Goal: Task Accomplishment & Management: Manage account settings

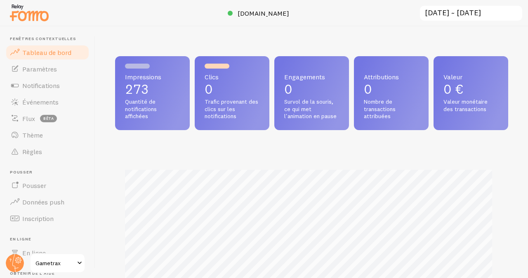
click at [470, 130] on div "Impressions 273 Quantité de notifications affichées Clics 0 Trafic provenant de…" at bounding box center [311, 93] width 393 height 74
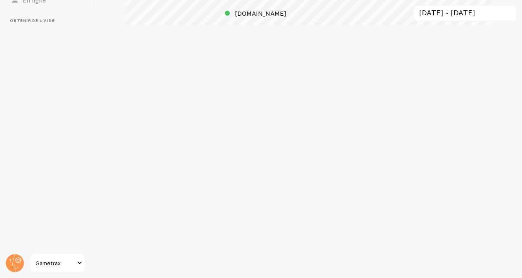
scroll to position [412642, 412478]
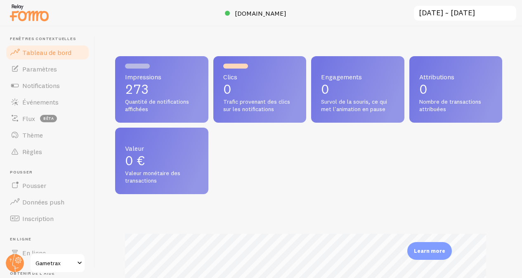
drag, startPoint x: 525, startPoint y: 83, endPoint x: 528, endPoint y: 142, distance: 59.5
click at [522, 142] on html "Fenêtres contextuelles Tableau de bord Paramètres Notifications Événements Flux…" at bounding box center [261, 139] width 522 height 278
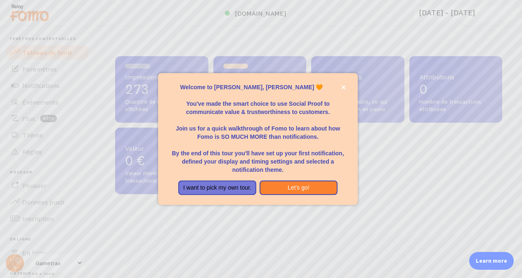
drag, startPoint x: 524, startPoint y: 108, endPoint x: 525, endPoint y: 169, distance: 61.1
click at [522, 169] on body "Fenêtres contextuelles Tableau de bord Paramètres Notifications Événements Flux…" at bounding box center [261, 139] width 522 height 278
click at [522, 169] on div at bounding box center [261, 139] width 522 height 278
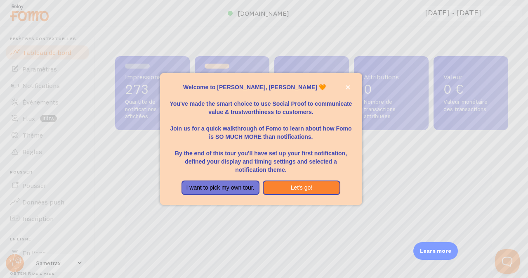
scroll to position [0, 0]
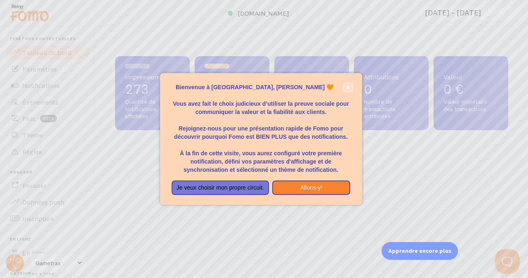
click at [349, 89] on icon "fermer," at bounding box center [348, 87] width 4 height 4
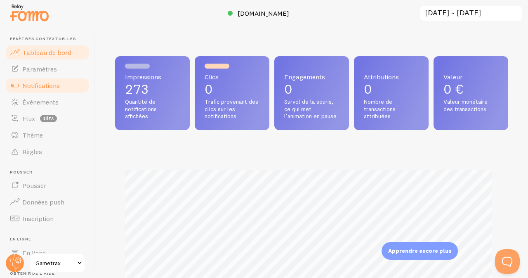
click at [40, 85] on font "Notifications" at bounding box center [41, 85] width 38 height 8
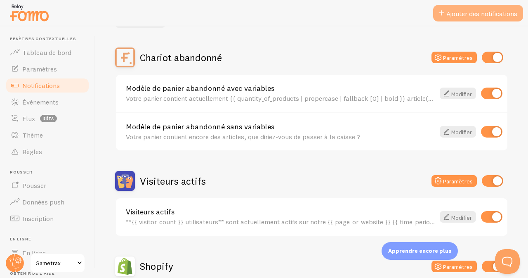
click at [475, 17] on font "Ajouter des notifications" at bounding box center [482, 13] width 71 height 8
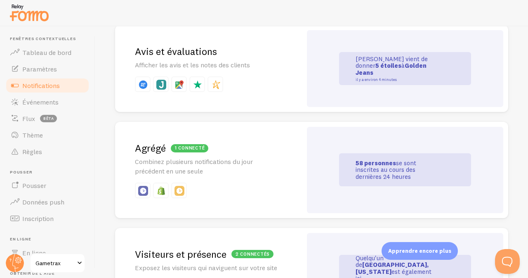
scroll to position [305, 0]
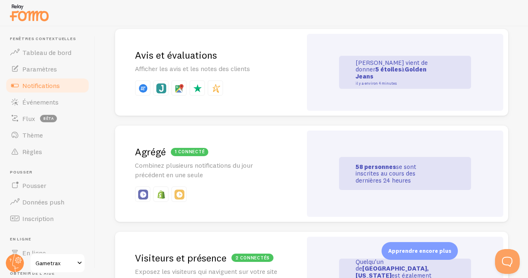
click at [170, 61] on font "Avis et évaluations" at bounding box center [176, 55] width 82 height 12
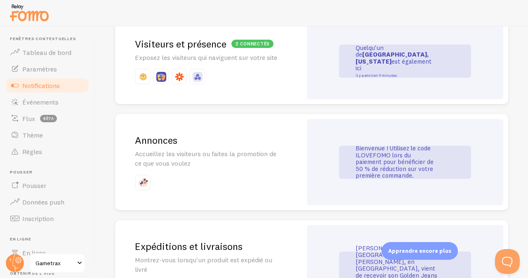
scroll to position [511, 0]
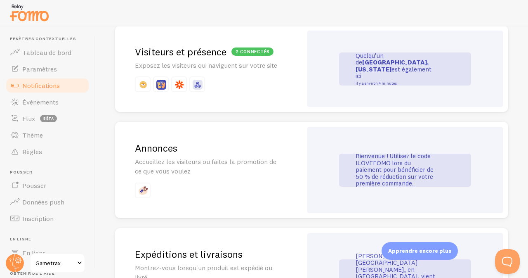
click at [284, 79] on div "2 connectés Visiteurs et présence Exposez les visiteurs qui naviguent sur votre…" at bounding box center [208, 69] width 187 height 87
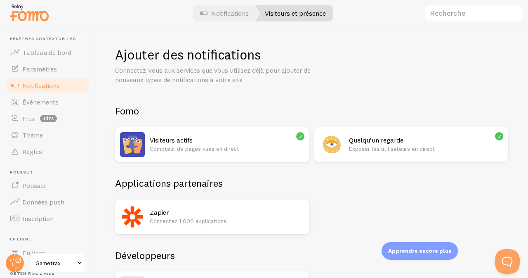
click at [263, 146] on p "Compteur de pages vues en direct" at bounding box center [227, 149] width 155 height 8
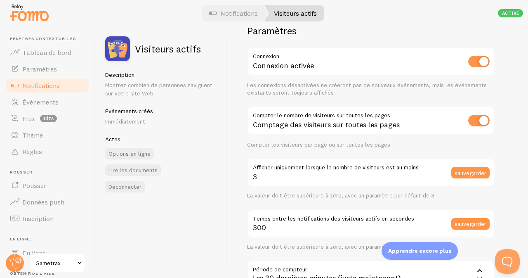
scroll to position [23, 0]
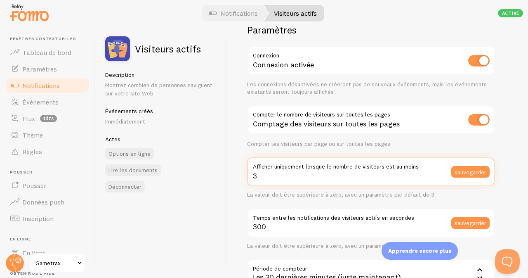
click at [258, 176] on input "3" at bounding box center [371, 171] width 248 height 29
type input "1"
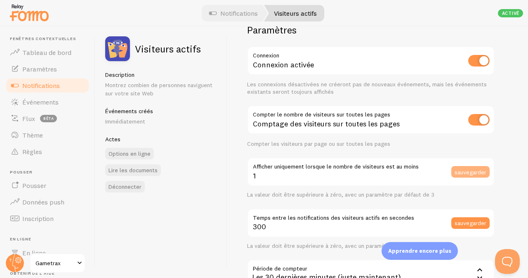
click at [470, 172] on font "sauvegarder" at bounding box center [471, 171] width 32 height 7
click at [521, 100] on div "Paramètres Connexion Connexion activée Les connexions désactivées ne créeront p…" at bounding box center [377, 151] width 301 height 251
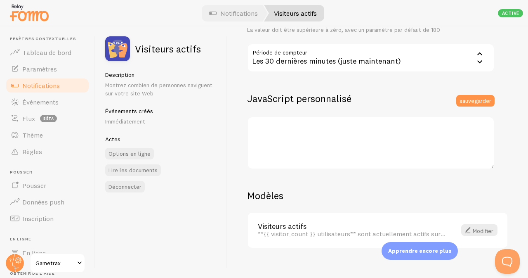
scroll to position [249, 0]
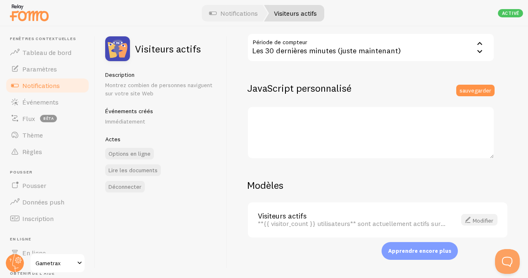
click at [480, 219] on font "Modifier" at bounding box center [483, 219] width 21 height 7
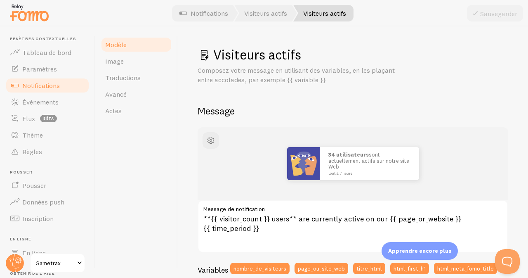
scroll to position [75, 0]
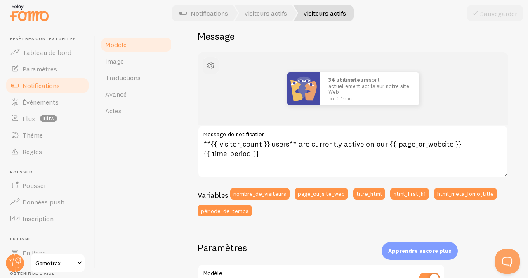
click at [209, 63] on span "button" at bounding box center [211, 66] width 10 height 10
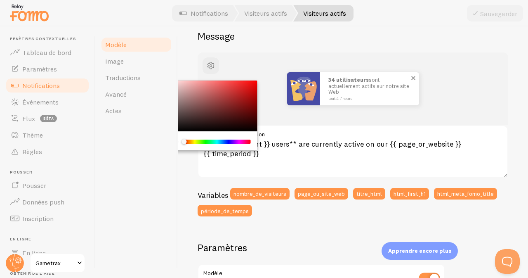
click at [411, 79] on span at bounding box center [414, 78] width 14 height 14
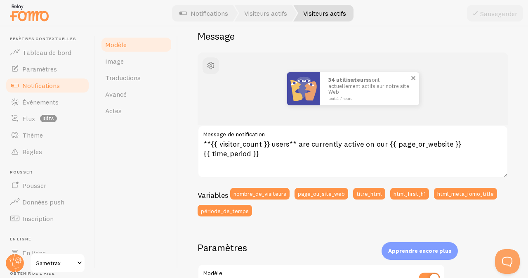
click at [411, 78] on span at bounding box center [414, 78] width 14 height 14
click at [409, 75] on span at bounding box center [414, 78] width 14 height 14
click at [231, 80] on div "34 utilisateurs sont actuellement actifs sur notre site Web tout à l' heure" at bounding box center [353, 88] width 271 height 33
click at [213, 63] on span "button" at bounding box center [211, 66] width 10 height 10
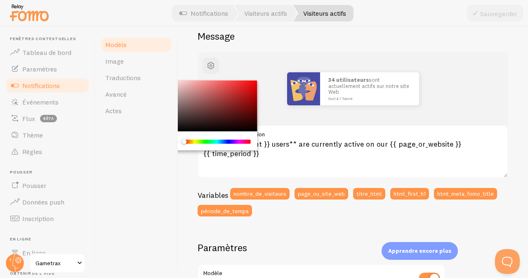
click at [221, 101] on div "Chrome color picker" at bounding box center [211, 106] width 93 height 51
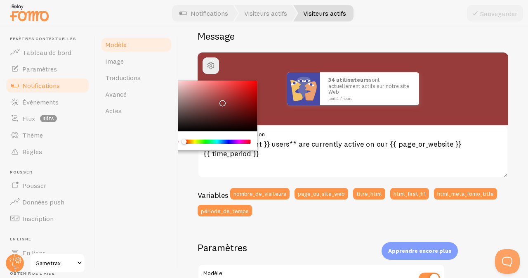
click at [221, 101] on div "Chrome color picker" at bounding box center [222, 103] width 5 height 5
click at [174, 69] on div "Modèle Image Traductions [GEOGRAPHIC_DATA] Actes" at bounding box center [136, 151] width 83 height 251
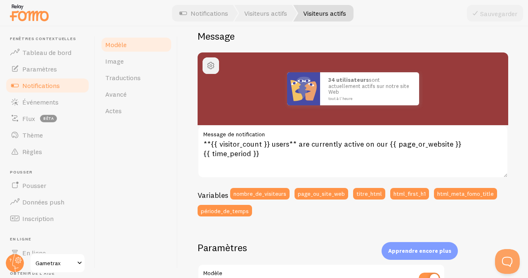
click at [210, 66] on span "button" at bounding box center [211, 66] width 10 height 10
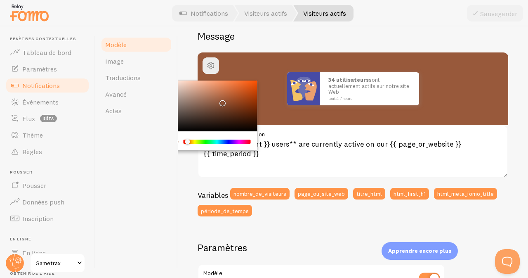
click at [188, 142] on div "Chrome color picker" at bounding box center [190, 142] width 5 height 5
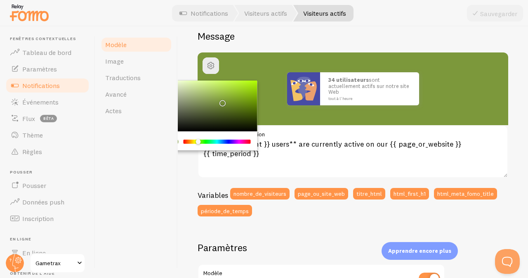
click at [199, 142] on div "Chrome color picker" at bounding box center [218, 142] width 66 height 4
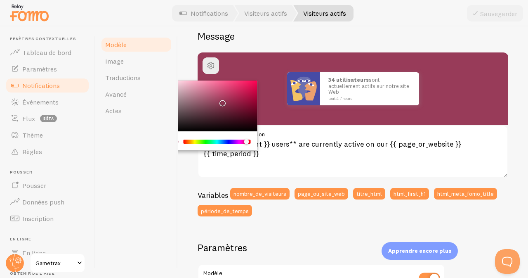
click at [246, 142] on div "Chrome color picker" at bounding box center [218, 142] width 66 height 4
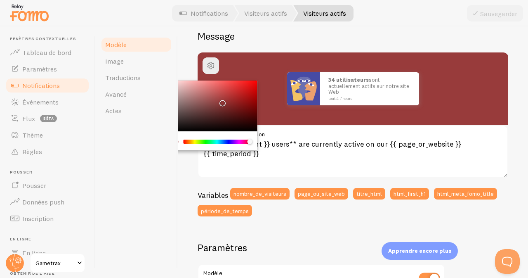
click at [250, 142] on div "Chrome color picker" at bounding box center [252, 142] width 5 height 5
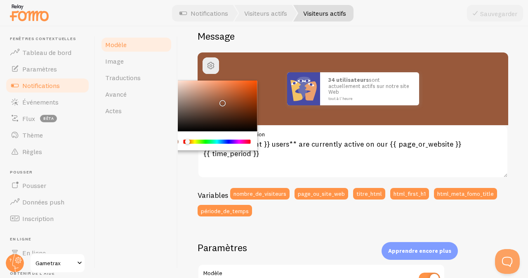
click at [188, 142] on div "Chrome color picker" at bounding box center [218, 142] width 66 height 4
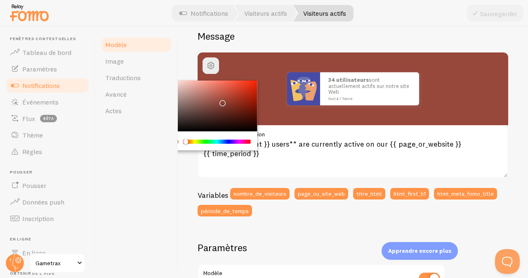
click at [186, 141] on div "Chrome color picker" at bounding box center [185, 141] width 5 height 5
click at [182, 141] on div "Chrome color picker" at bounding box center [177, 141] width 12 height 7
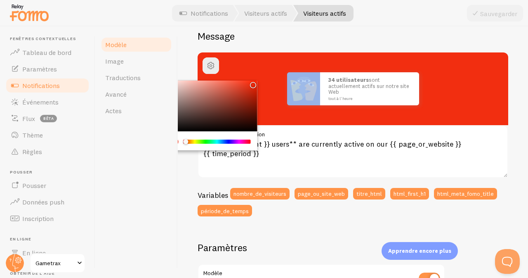
drag, startPoint x: 222, startPoint y: 102, endPoint x: 251, endPoint y: 83, distance: 35.2
click at [251, 83] on div "Chrome color picker" at bounding box center [253, 85] width 5 height 5
click at [425, 13] on div at bounding box center [264, 13] width 528 height 26
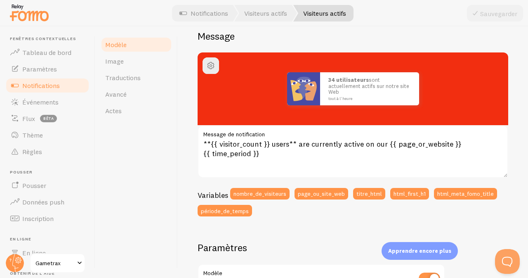
scroll to position [90, 0]
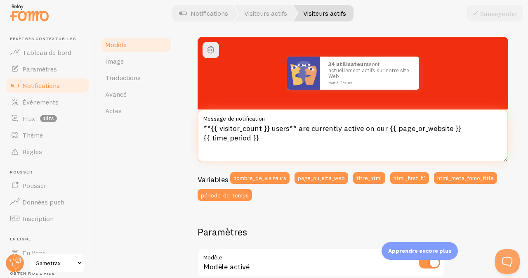
drag, startPoint x: 264, startPoint y: 137, endPoint x: 200, endPoint y: 128, distance: 64.6
click at [200, 128] on textarea "**{{ visitor_count }} users** are currently active on our {{ page_or_website }}…" at bounding box center [353, 135] width 311 height 53
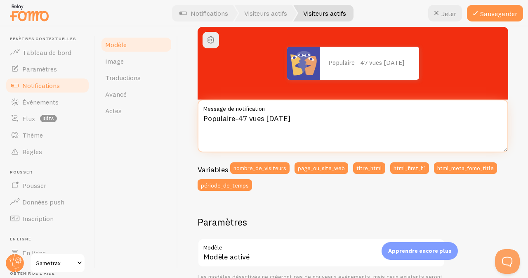
scroll to position [104, 0]
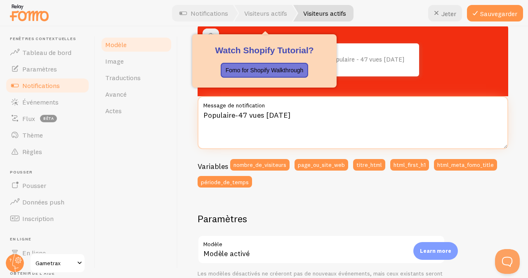
type textarea "Populaire-47 vues [DATE]"
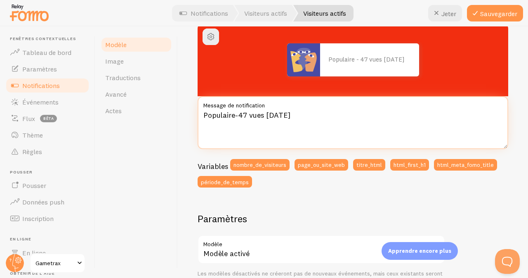
scroll to position [97, 0]
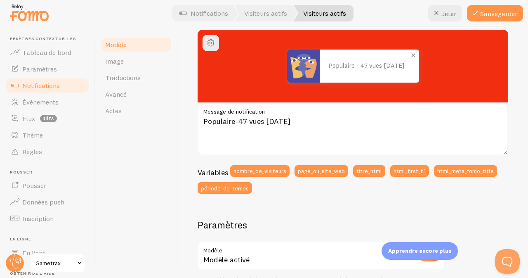
click at [303, 65] on img at bounding box center [303, 66] width 33 height 33
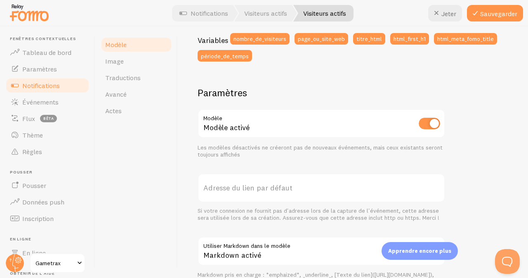
scroll to position [229, 0]
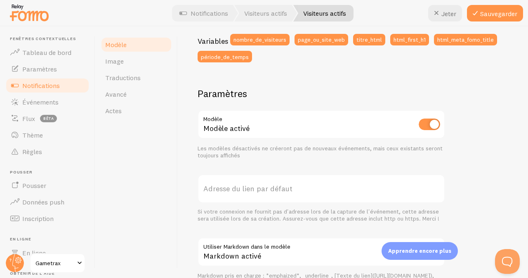
click at [427, 124] on input "checkbox" at bounding box center [429, 124] width 21 height 12
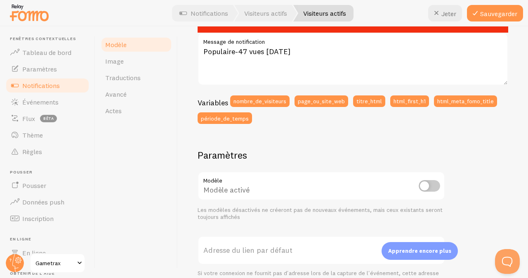
scroll to position [175, 0]
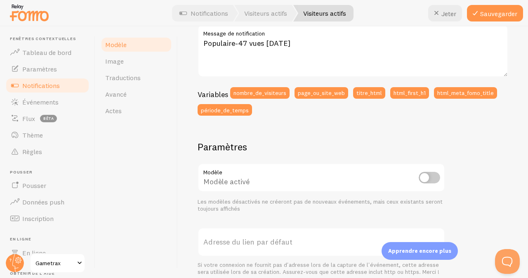
click at [429, 178] on input "checkbox" at bounding box center [429, 178] width 21 height 12
checkbox input "true"
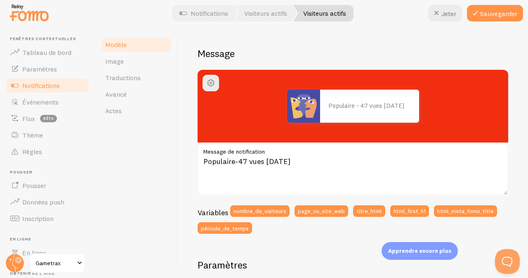
scroll to position [55, 0]
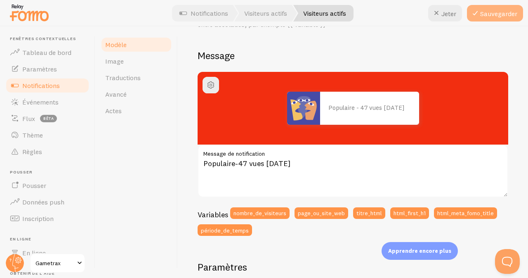
click at [499, 7] on button "Sauvegarder" at bounding box center [495, 13] width 56 height 17
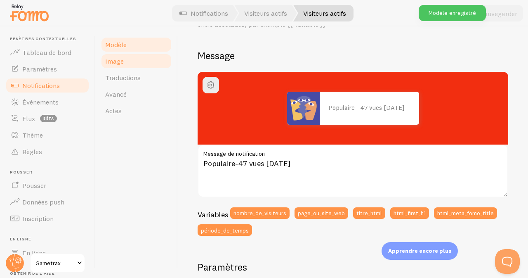
click at [119, 64] on font "Image" at bounding box center [114, 61] width 19 height 8
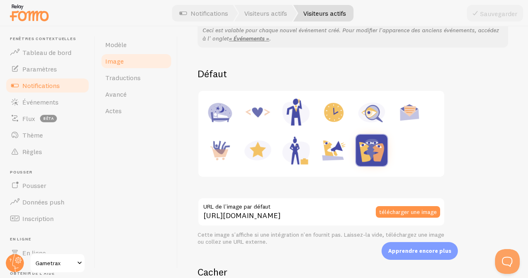
scroll to position [83, 0]
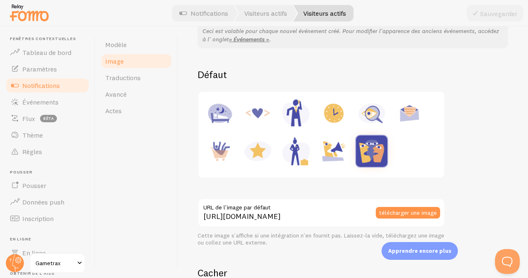
click at [374, 114] on img at bounding box center [371, 112] width 31 height 31
type input "[URL][DOMAIN_NAME]"
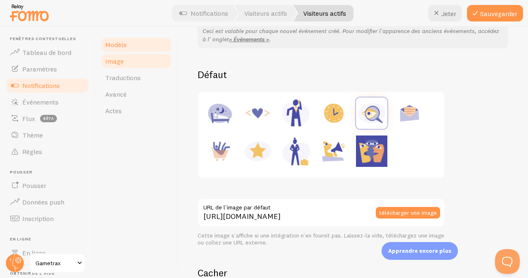
click at [132, 42] on link "Modèle" at bounding box center [136, 44] width 72 height 17
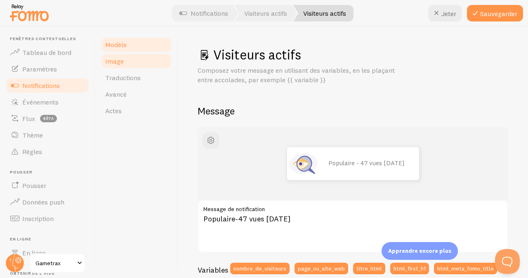
click at [122, 64] on font "Image" at bounding box center [114, 61] width 19 height 8
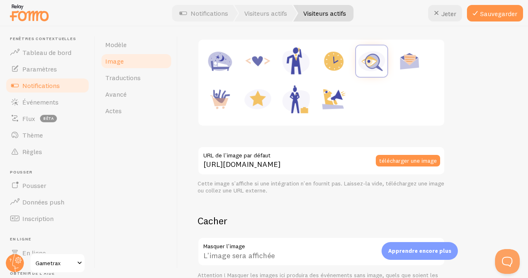
scroll to position [139, 0]
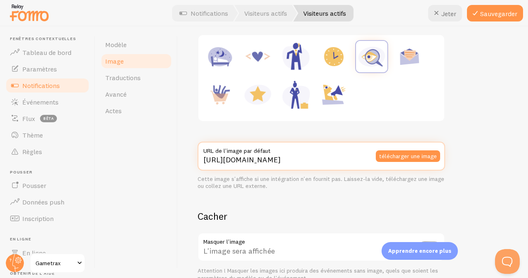
drag, startPoint x: 368, startPoint y: 159, endPoint x: 197, endPoint y: 157, distance: 170.9
click at [197, 157] on div "Image Dans les cas où une connexion fournit une image, l'image par défaut défin…" at bounding box center [353, 151] width 351 height 251
type input "ts/inquiry.jpg"
drag, startPoint x: 251, startPoint y: 169, endPoint x: 180, endPoint y: 156, distance: 72.5
click at [180, 156] on div "Image Dans les cas où une connexion fournit une image, l'image par défaut défin…" at bounding box center [353, 151] width 351 height 251
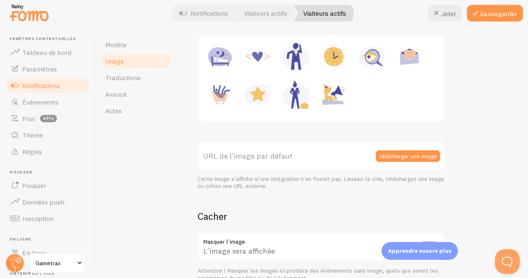
drag, startPoint x: 226, startPoint y: 152, endPoint x: 207, endPoint y: 157, distance: 19.3
click at [207, 157] on font "URL de l'image par défaut" at bounding box center [248, 155] width 89 height 9
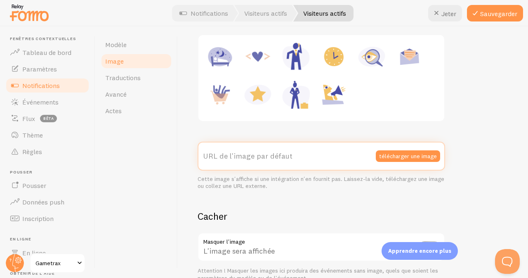
click at [207, 157] on input "URL de l'image par défaut" at bounding box center [322, 156] width 248 height 29
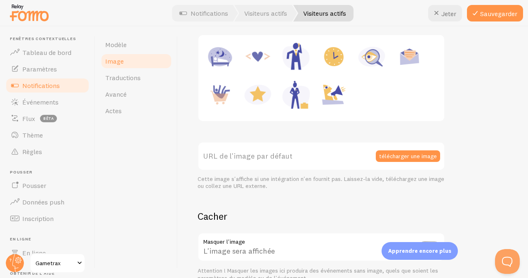
click at [239, 154] on font "URL de l'image par défaut" at bounding box center [248, 155] width 89 height 9
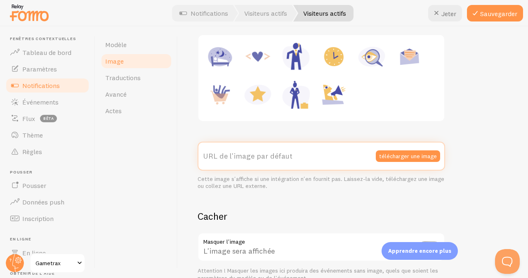
click at [239, 154] on input "URL de l'image par défaut" at bounding box center [322, 156] width 248 height 29
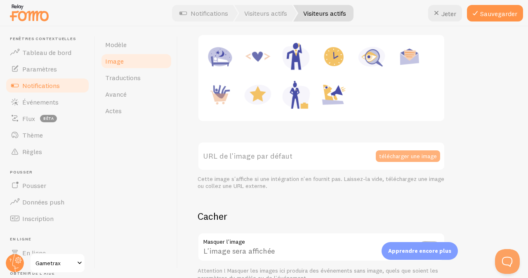
click at [411, 156] on font "télécharger une image" at bounding box center [408, 155] width 58 height 7
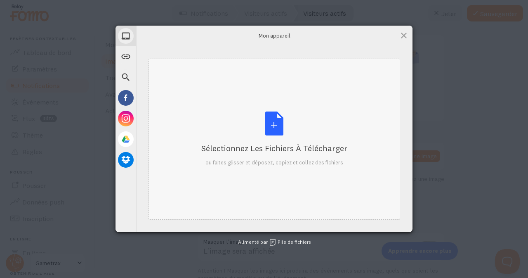
drag, startPoint x: 246, startPoint y: 108, endPoint x: 211, endPoint y: 131, distance: 41.6
click at [211, 131] on div "Sélectionnez les fichiers à télécharger ou faites glisser et déposez, copiez et…" at bounding box center [274, 138] width 146 height 55
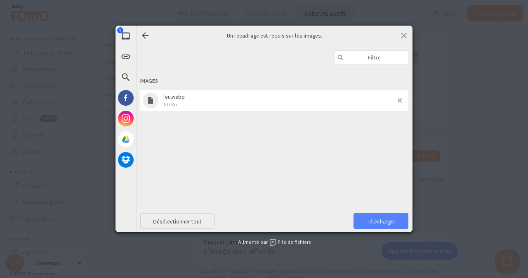
click at [379, 223] on font "Télécharger" at bounding box center [381, 221] width 29 height 7
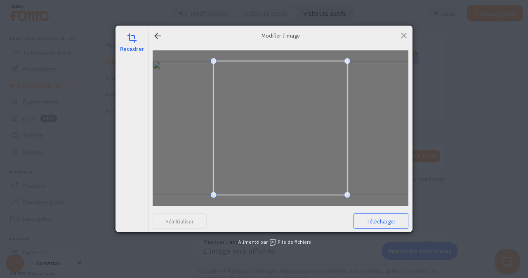
click at [380, 223] on font "Télécharger" at bounding box center [381, 221] width 29 height 7
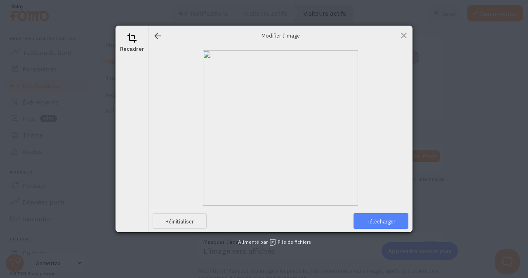
click at [380, 223] on font "Télécharger" at bounding box center [381, 221] width 29 height 7
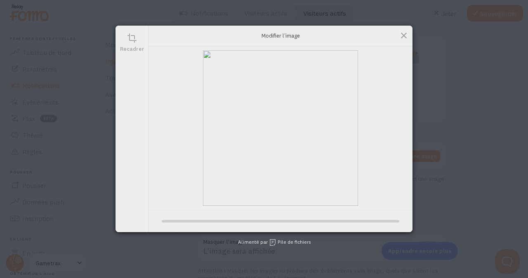
type input "[URL][DOMAIN_NAME][DOMAIN_NAME]"
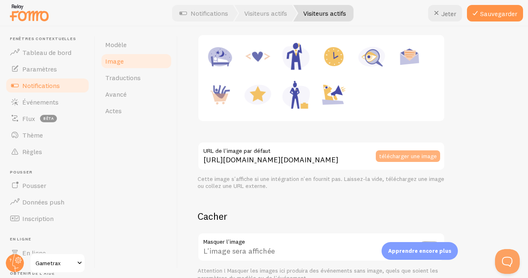
click at [414, 158] on font "télécharger une image" at bounding box center [408, 155] width 58 height 7
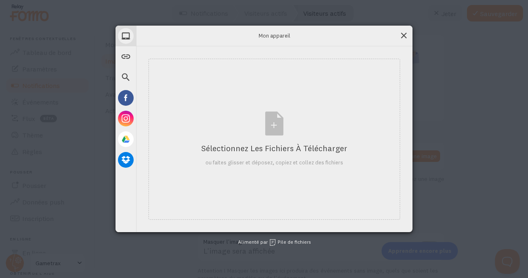
click at [403, 36] on span at bounding box center [404, 35] width 9 height 9
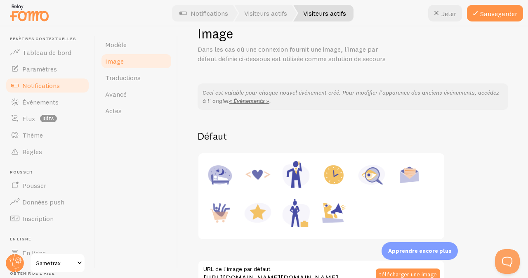
scroll to position [0, 0]
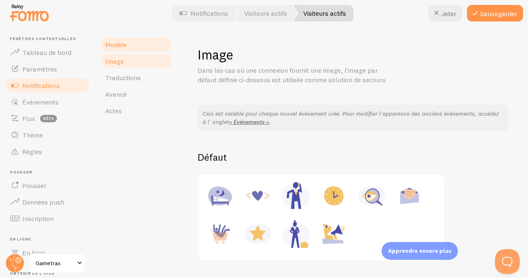
click at [135, 44] on link "Modèle" at bounding box center [136, 44] width 72 height 17
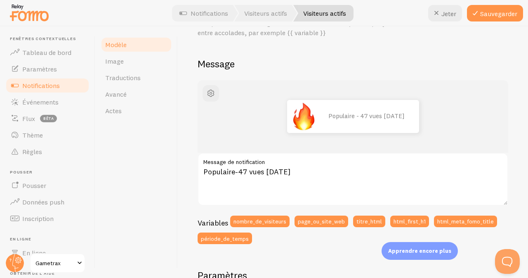
scroll to position [29, 0]
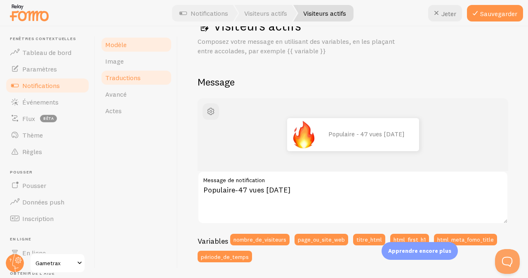
click at [134, 82] on link "Traductions" at bounding box center [136, 77] width 72 height 17
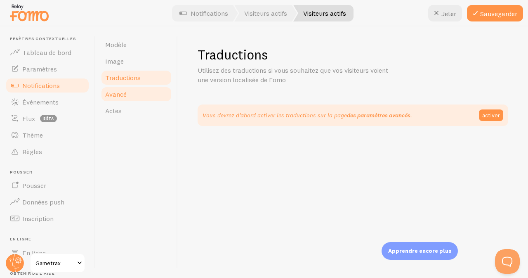
click at [123, 92] on font "Avancé" at bounding box center [115, 94] width 21 height 8
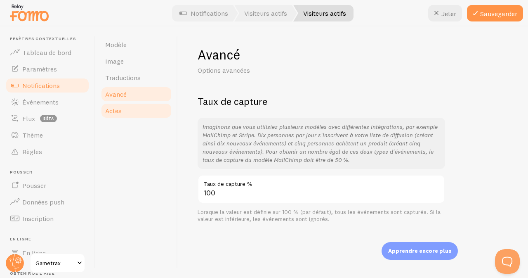
click at [124, 114] on link "Actes" at bounding box center [136, 110] width 72 height 17
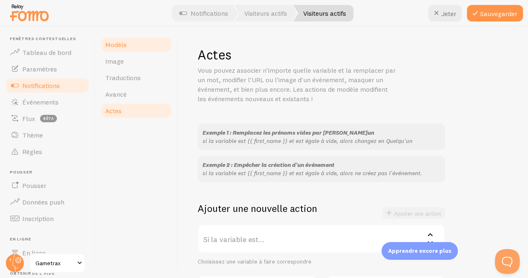
click at [134, 44] on link "Modèle" at bounding box center [136, 44] width 72 height 17
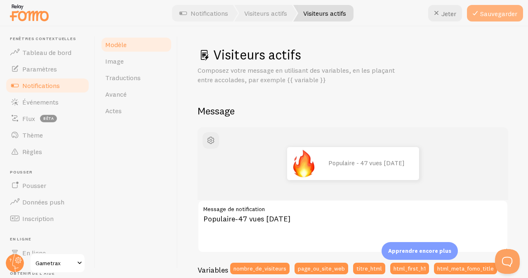
click at [497, 11] on font "Sauvegarder" at bounding box center [499, 13] width 37 height 8
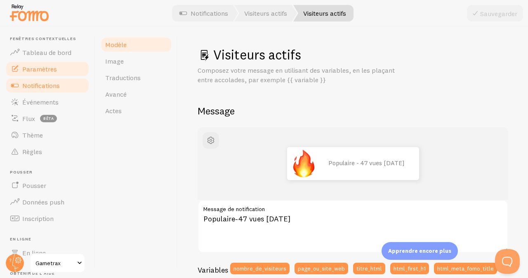
click at [46, 71] on font "Paramètres" at bounding box center [39, 69] width 35 height 8
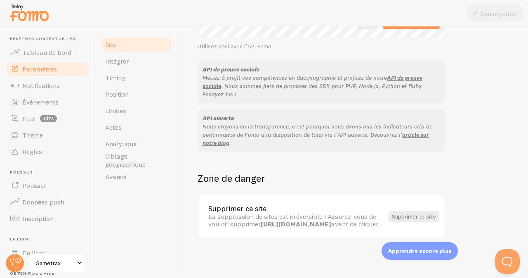
scroll to position [534, 0]
click at [128, 95] on font "Position" at bounding box center [117, 94] width 24 height 8
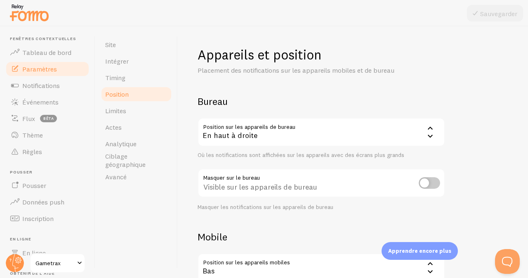
click at [431, 129] on icon at bounding box center [431, 128] width 10 height 10
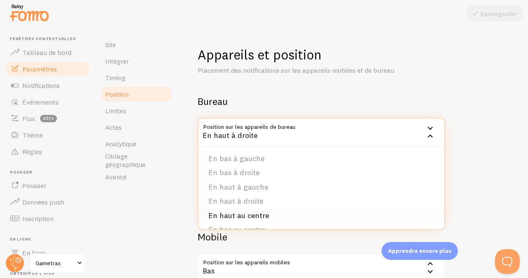
click at [260, 214] on font "En haut au centre" at bounding box center [238, 215] width 61 height 9
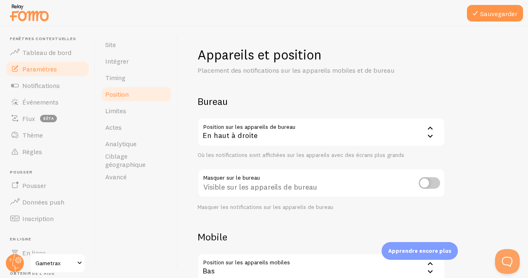
click at [426, 182] on input "checkbox" at bounding box center [429, 183] width 21 height 12
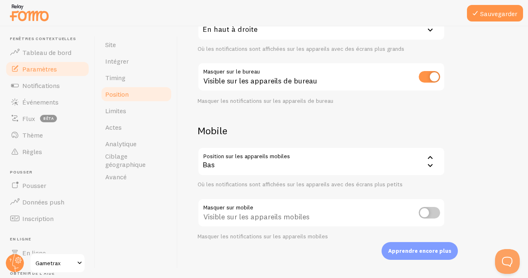
scroll to position [108, 0]
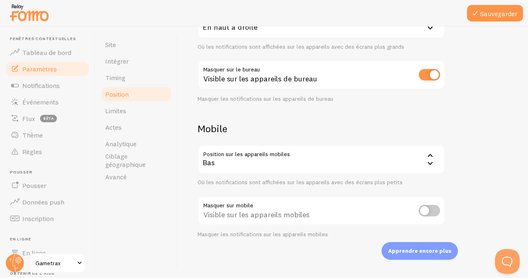
click at [377, 150] on div "Bas" at bounding box center [322, 159] width 248 height 29
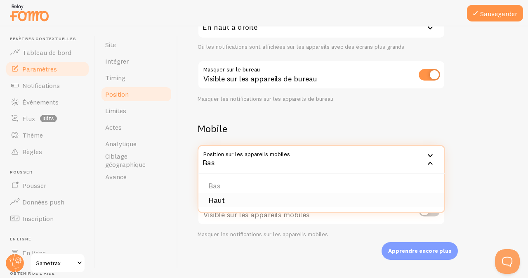
click at [245, 198] on li "Haut" at bounding box center [322, 200] width 246 height 14
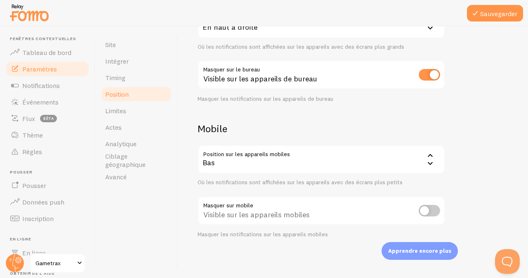
click at [430, 74] on input "checkbox" at bounding box center [429, 75] width 21 height 12
checkbox input "false"
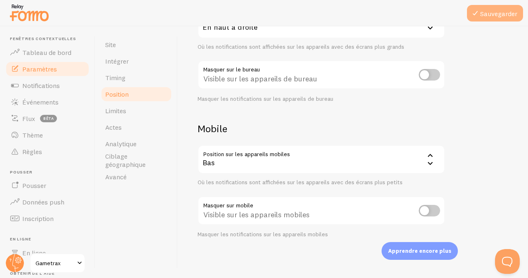
click at [502, 17] on font "Sauvegarder" at bounding box center [499, 13] width 37 height 8
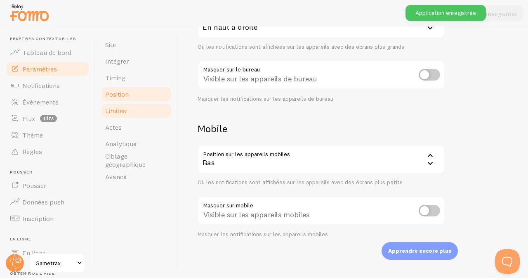
click at [136, 111] on link "Limites" at bounding box center [136, 110] width 72 height 17
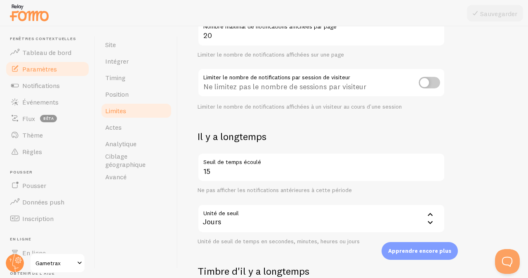
scroll to position [99, 0]
click at [430, 80] on input "checkbox" at bounding box center [429, 84] width 21 height 12
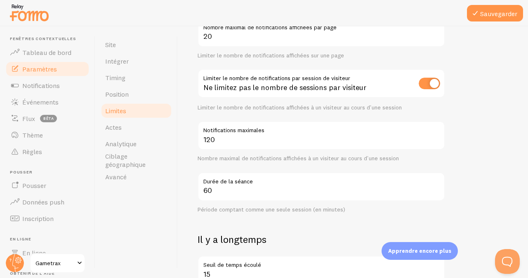
click at [429, 83] on input "checkbox" at bounding box center [429, 84] width 21 height 12
checkbox input "false"
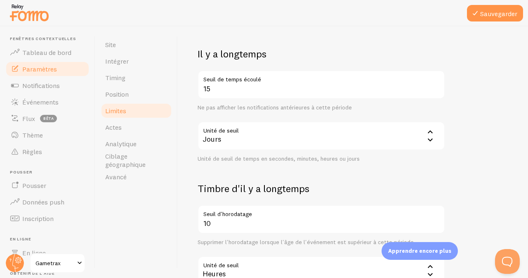
scroll to position [188, 0]
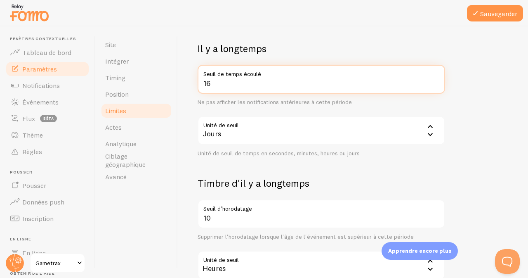
click at [436, 82] on input "16" at bounding box center [322, 79] width 248 height 29
click at [436, 86] on input "15" at bounding box center [322, 79] width 248 height 29
click at [436, 86] on input "14" at bounding box center [322, 79] width 248 height 29
click at [436, 86] on input "13" at bounding box center [322, 79] width 248 height 29
click at [436, 86] on input "12" at bounding box center [322, 79] width 248 height 29
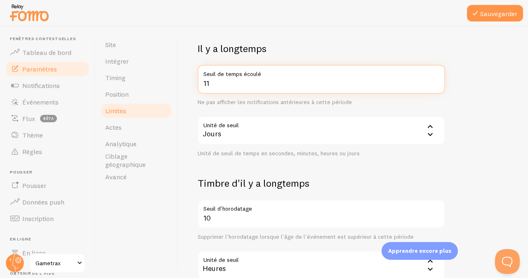
click at [436, 86] on input "11" at bounding box center [322, 79] width 248 height 29
type input "10"
click at [436, 86] on input "10" at bounding box center [322, 79] width 248 height 29
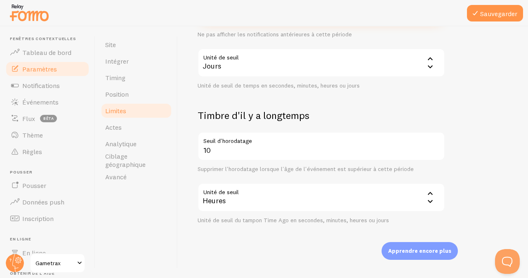
scroll to position [258, 0]
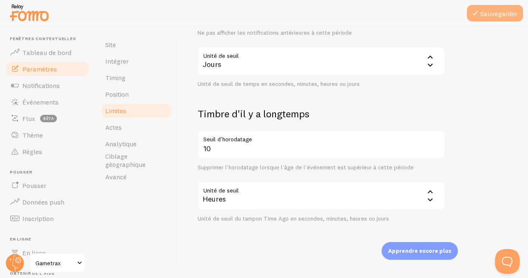
click at [510, 10] on font "Sauvegarder" at bounding box center [499, 13] width 37 height 8
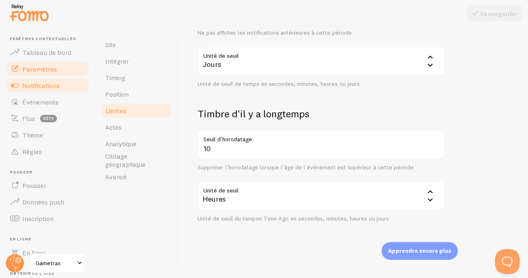
click at [52, 85] on font "Notifications" at bounding box center [41, 85] width 38 height 8
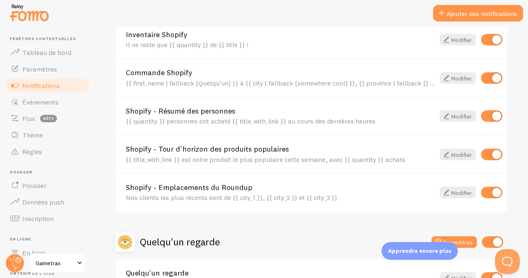
scroll to position [387, 0]
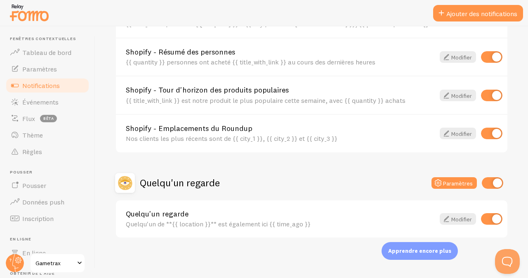
click at [489, 180] on input "checkbox" at bounding box center [492, 183] width 21 height 12
checkbox input "false"
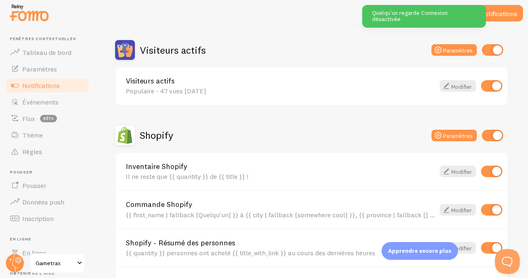
scroll to position [168, 0]
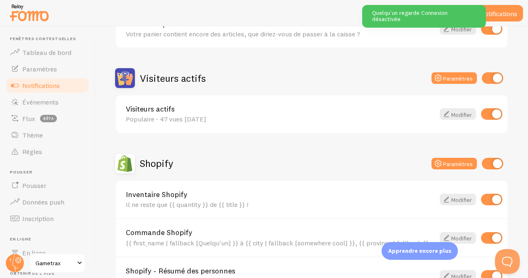
click at [486, 165] on input "checkbox" at bounding box center [492, 164] width 21 height 12
checkbox input "false"
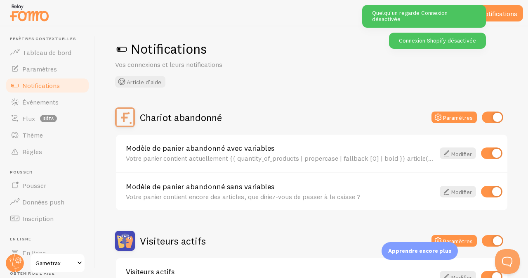
scroll to position [0, 0]
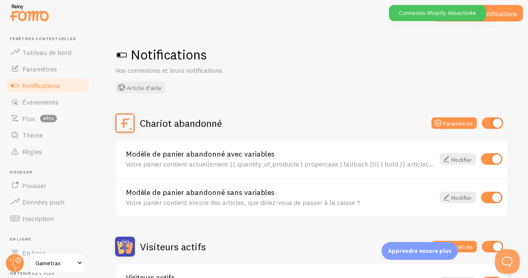
click at [488, 121] on input "checkbox" at bounding box center [492, 123] width 21 height 12
checkbox input "false"
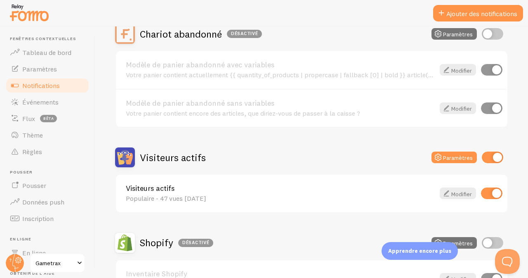
scroll to position [99, 0]
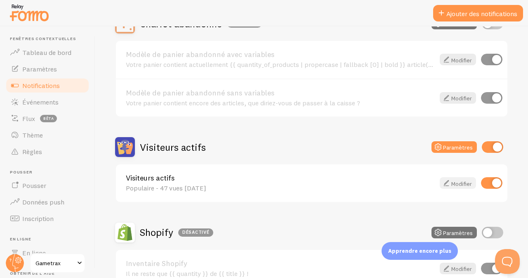
click at [452, 180] on font "Modifier" at bounding box center [462, 183] width 21 height 7
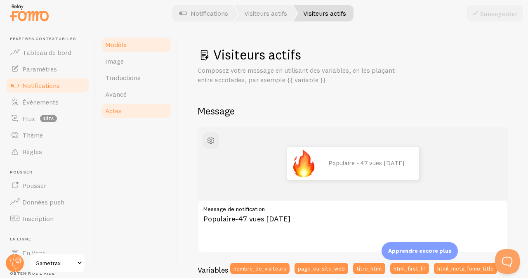
click at [130, 106] on link "Actes" at bounding box center [136, 110] width 72 height 17
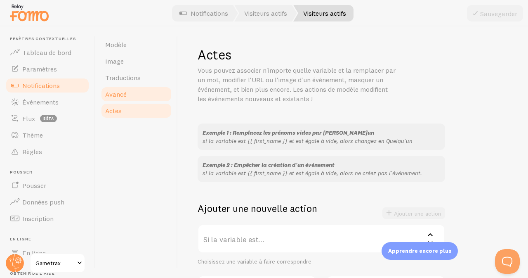
click at [133, 100] on link "Avancé" at bounding box center [136, 94] width 72 height 17
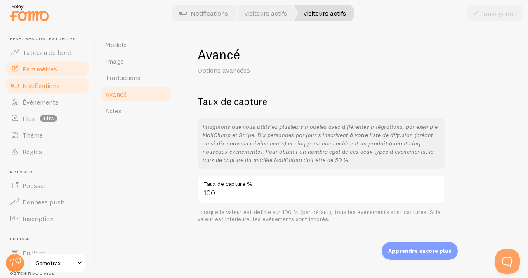
click at [54, 67] on font "Paramètres" at bounding box center [39, 69] width 35 height 8
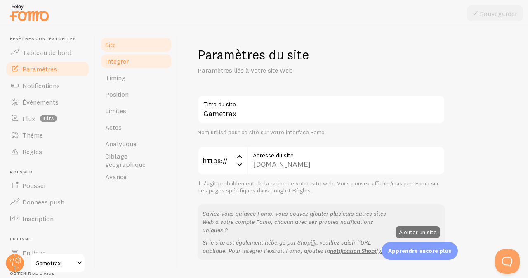
click at [127, 59] on font "Intégrer" at bounding box center [117, 61] width 24 height 8
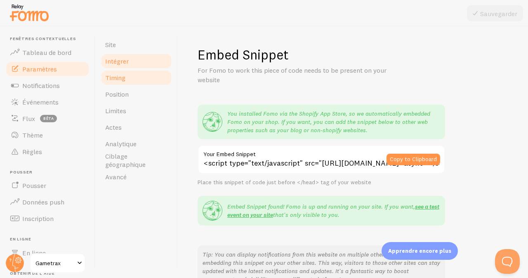
click at [124, 78] on font "Timing" at bounding box center [115, 77] width 20 height 8
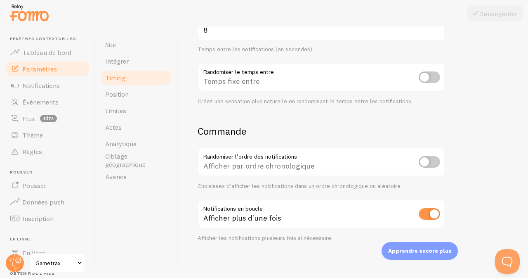
scroll to position [211, 0]
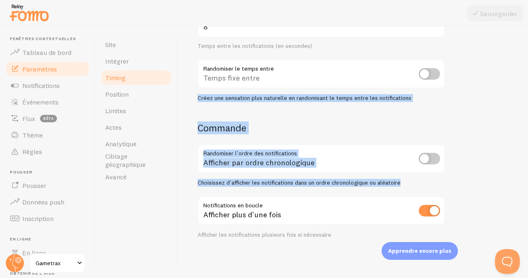
drag, startPoint x: 519, startPoint y: 176, endPoint x: 527, endPoint y: 84, distance: 92.4
click at [527, 84] on div "Paramètres de synchronisation Configurer les intervalles de notification Retard…" at bounding box center [353, 151] width 351 height 251
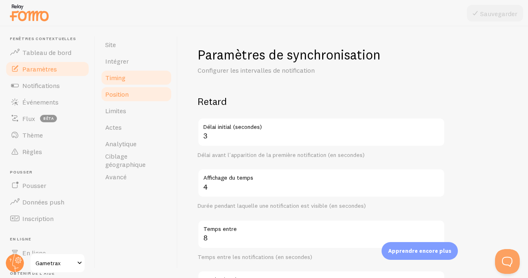
click at [121, 98] on link "Position" at bounding box center [136, 94] width 72 height 17
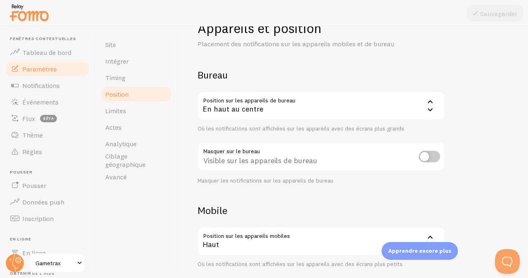
scroll to position [49, 0]
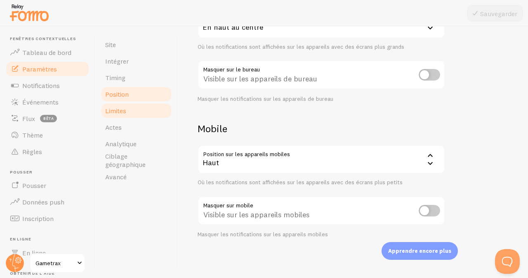
click at [126, 114] on font "Limites" at bounding box center [115, 111] width 21 height 8
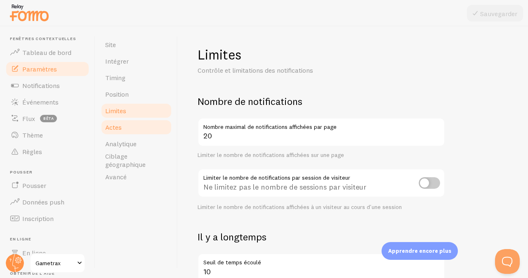
click at [127, 130] on link "Actes" at bounding box center [136, 127] width 72 height 17
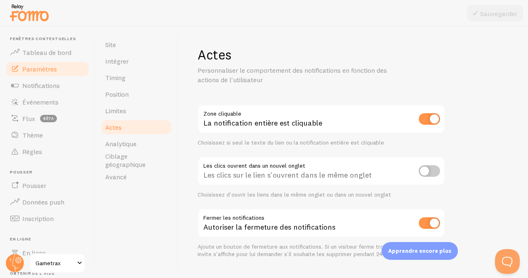
scroll to position [19, 0]
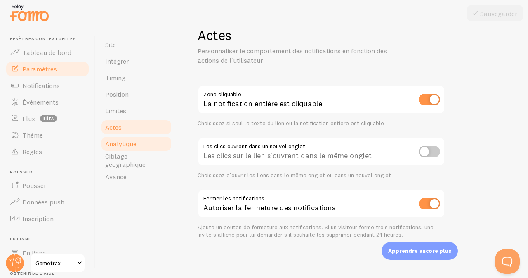
click at [150, 145] on link "Analytique" at bounding box center [136, 143] width 72 height 17
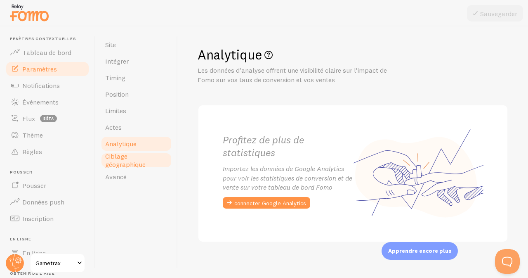
click at [138, 163] on font "Ciblage géographique" at bounding box center [125, 160] width 40 height 17
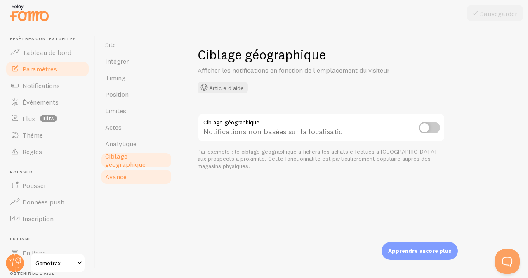
click at [135, 177] on link "Avancé" at bounding box center [136, 176] width 72 height 17
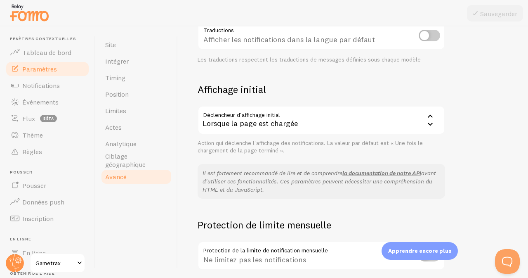
scroll to position [153, 0]
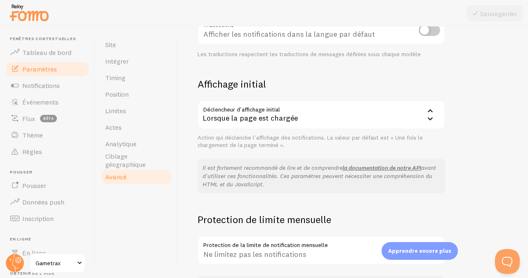
click at [431, 117] on icon at bounding box center [431, 119] width 10 height 10
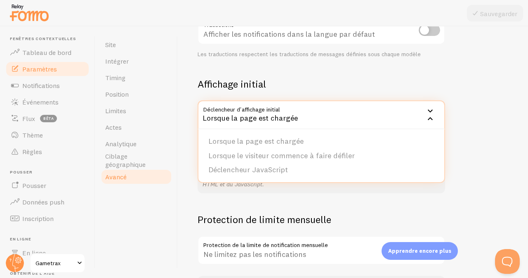
click at [510, 90] on div "Avancé Options avancées Langue et traductions Article d'aide Langue fr Français…" at bounding box center [353, 151] width 351 height 251
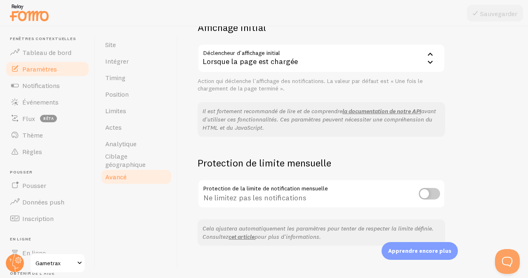
scroll to position [204, 0]
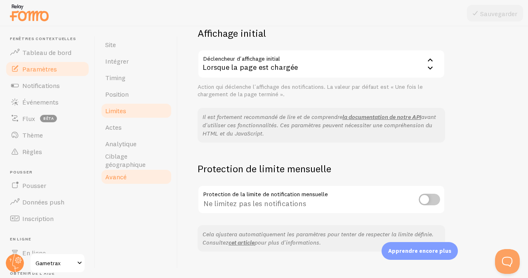
click at [121, 106] on link "Limites" at bounding box center [136, 110] width 72 height 17
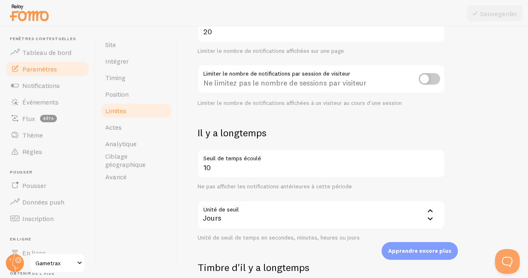
scroll to position [108, 0]
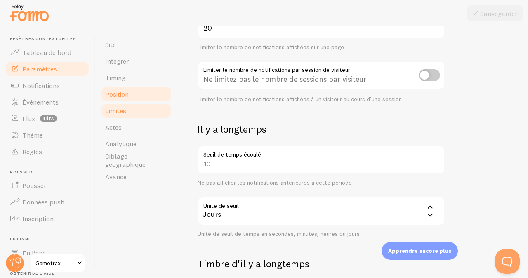
click at [147, 88] on link "Position" at bounding box center [136, 94] width 72 height 17
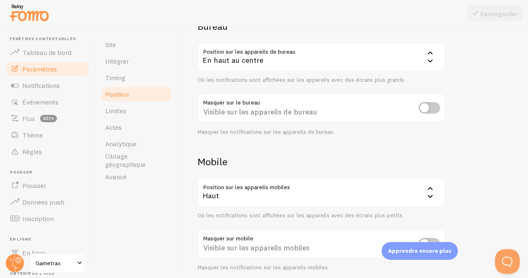
scroll to position [108, 0]
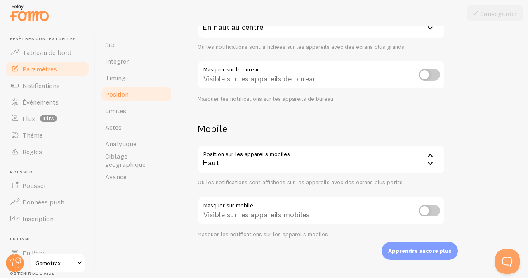
click at [427, 211] on input "checkbox" at bounding box center [429, 211] width 21 height 12
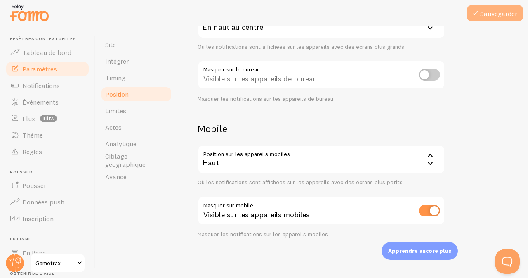
click at [501, 15] on font "Sauvegarder" at bounding box center [499, 13] width 37 height 8
click at [432, 213] on input "checkbox" at bounding box center [429, 211] width 21 height 12
checkbox input "false"
click at [499, 12] on font "Sauvegarder" at bounding box center [499, 13] width 37 height 8
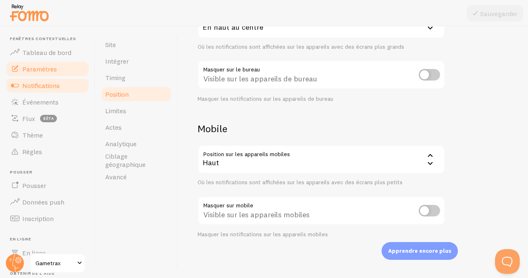
click at [29, 84] on font "Notifications" at bounding box center [41, 85] width 38 height 8
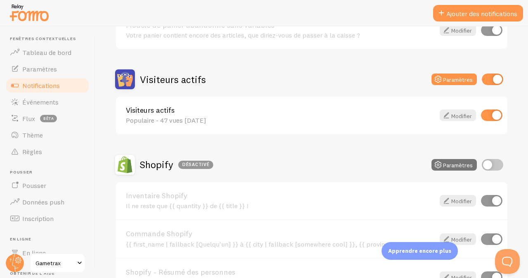
scroll to position [164, 0]
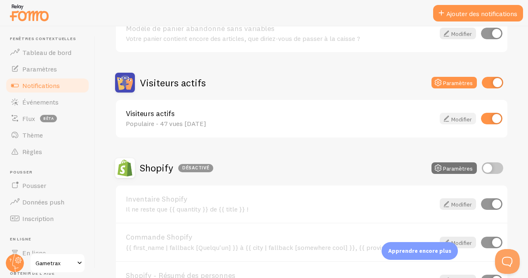
click at [457, 121] on font "Modifier" at bounding box center [462, 118] width 21 height 7
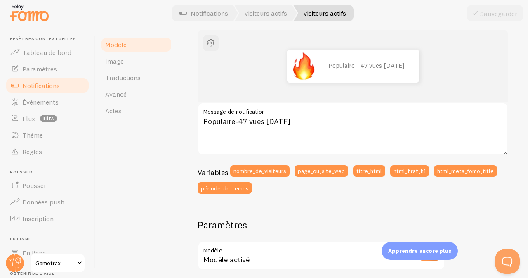
scroll to position [109, 0]
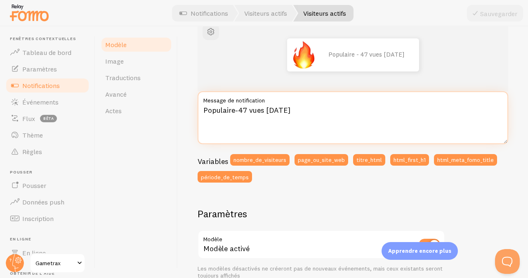
drag, startPoint x: 306, startPoint y: 112, endPoint x: 249, endPoint y: 113, distance: 56.2
click at [249, 113] on textarea "Populaire-47 vues [DATE]" at bounding box center [353, 117] width 311 height 53
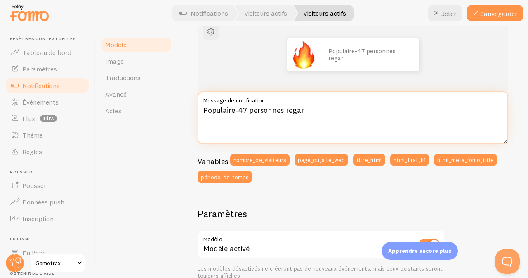
drag, startPoint x: 306, startPoint y: 115, endPoint x: 250, endPoint y: 116, distance: 56.2
click at [250, 116] on textarea "Populaire-47 personnes regar" at bounding box center [353, 117] width 311 height 53
click at [239, 110] on textarea "Populaire-47 autres personnes regarde cet article" at bounding box center [353, 117] width 311 height 53
click at [247, 111] on textarea "Populaire ! 47 autres personnes regarde cet article" at bounding box center [353, 117] width 311 height 53
click at [334, 110] on textarea "Populaire ! 15 autres personnes regarde cet article" at bounding box center [353, 117] width 311 height 53
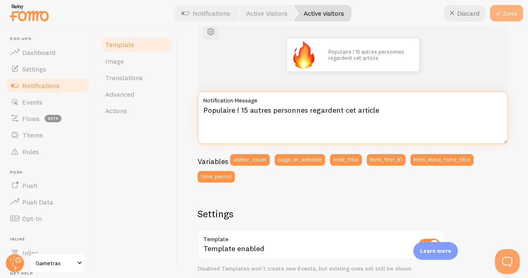
type textarea "Populaire ! 15 autres personnes regardent cet article"
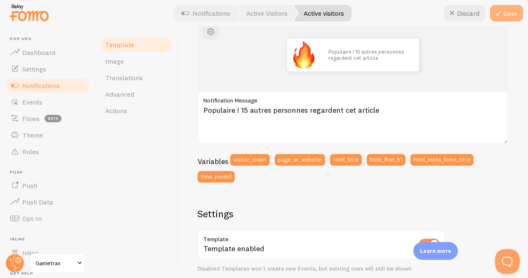
click at [510, 14] on button "Save" at bounding box center [506, 13] width 33 height 17
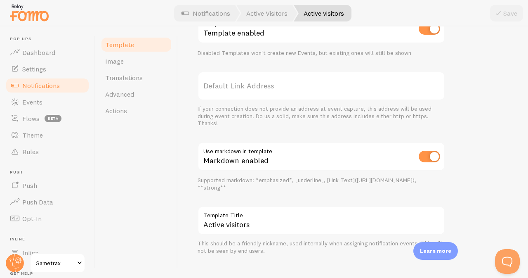
scroll to position [323, 0]
click at [477, 95] on div "Populaire ! 15 autres personnes regardent cet article Populaire ! 15 autres per…" at bounding box center [353, 30] width 311 height 452
click at [445, 69] on div "Settings Template Template enabled Disabled Templates won't create new Events, …" at bounding box center [322, 124] width 248 height 263
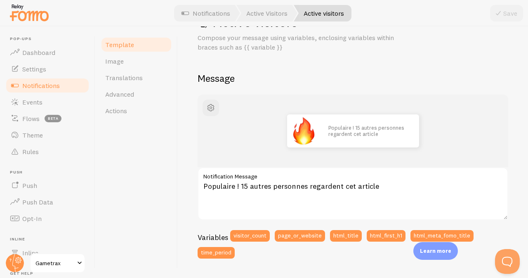
scroll to position [32, 0]
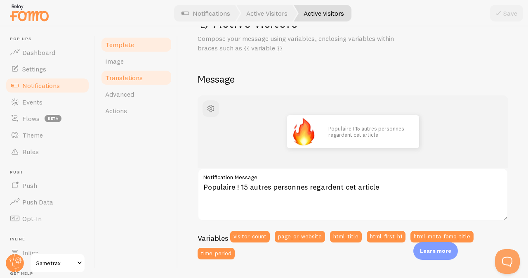
click at [133, 75] on span "Translations" at bounding box center [124, 77] width 38 height 8
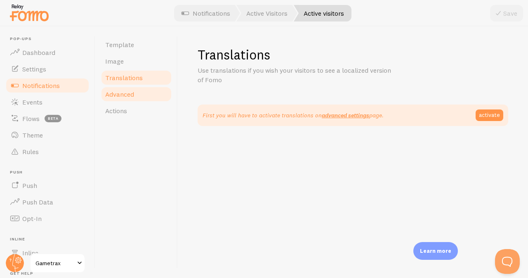
click at [138, 92] on link "Advanced" at bounding box center [136, 94] width 72 height 17
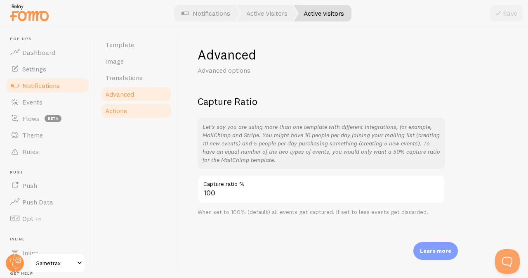
click at [129, 114] on link "Actions" at bounding box center [136, 110] width 72 height 17
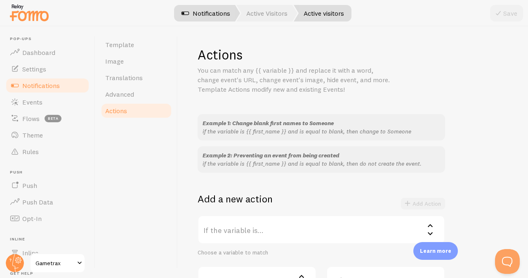
click at [209, 13] on link "Notifications" at bounding box center [206, 13] width 69 height 17
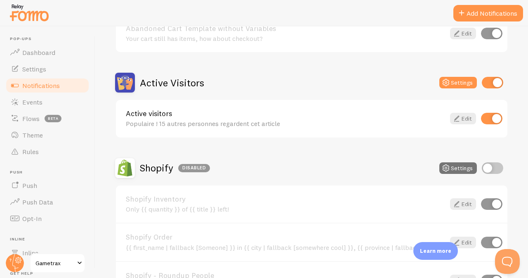
scroll to position [163, 0]
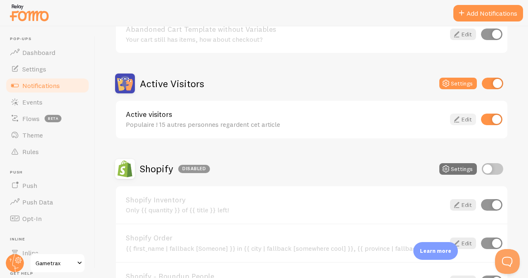
click at [460, 117] on link "Edit" at bounding box center [463, 120] width 26 height 12
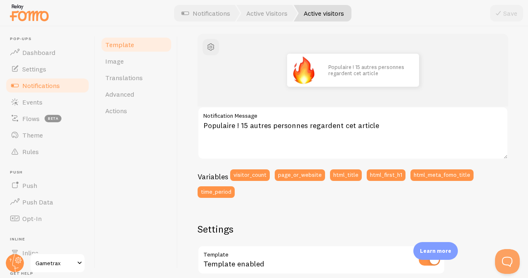
scroll to position [92, 0]
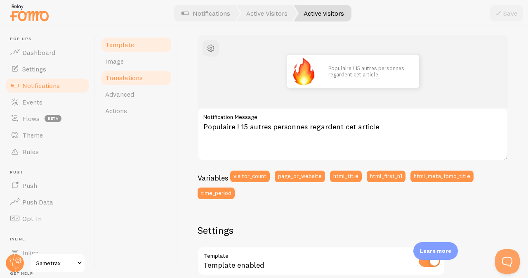
click at [136, 79] on span "Translations" at bounding box center [124, 77] width 38 height 8
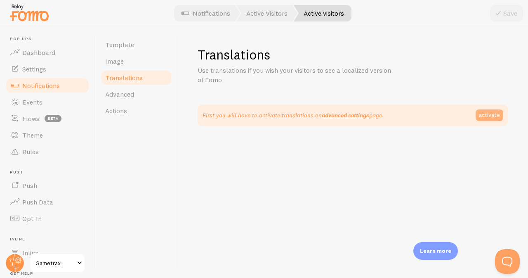
click at [486, 113] on link "activate" at bounding box center [490, 115] width 28 height 12
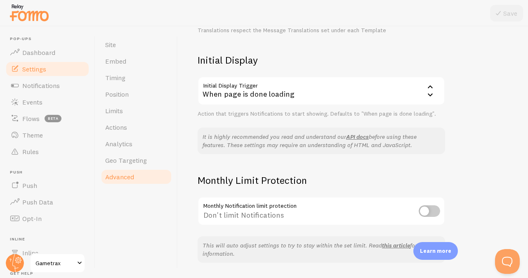
scroll to position [176, 0]
click at [430, 95] on icon at bounding box center [430, 95] width 5 height 3
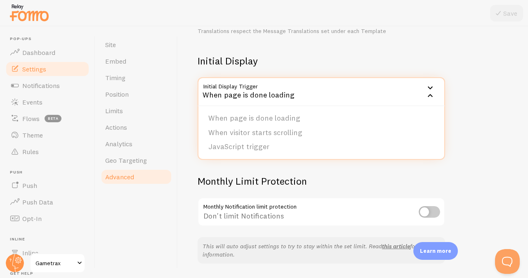
click at [346, 179] on h2 "Monthly Limit Protection" at bounding box center [322, 181] width 248 height 13
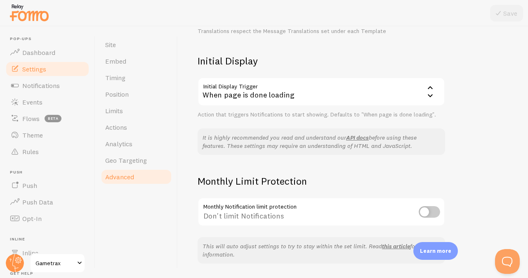
scroll to position [201, 0]
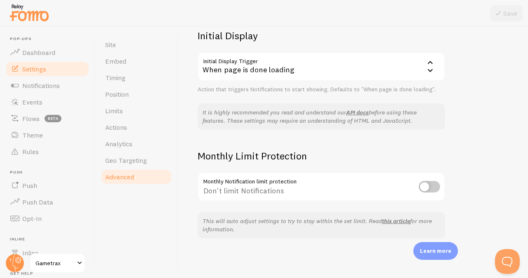
click at [384, 64] on div "When page is done loading" at bounding box center [322, 66] width 248 height 29
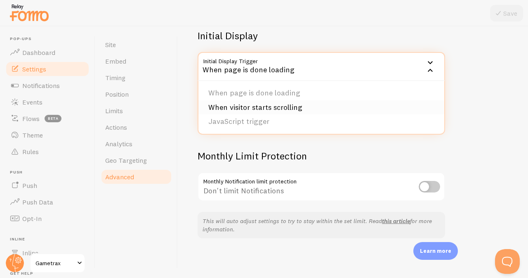
click at [290, 109] on li "When visitor starts scrolling" at bounding box center [322, 107] width 246 height 14
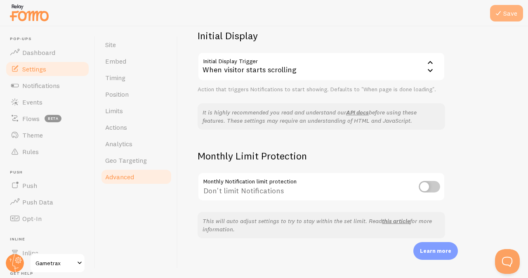
click at [508, 14] on button "Save" at bounding box center [506, 13] width 33 height 17
click at [417, 66] on div "When visitor starts scrolling" at bounding box center [322, 66] width 248 height 29
click at [434, 70] on icon at bounding box center [431, 71] width 10 height 10
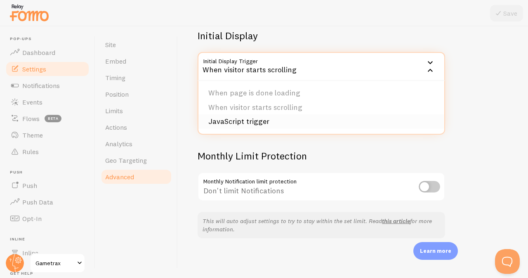
click at [270, 118] on li "JavaScript trigger" at bounding box center [322, 121] width 246 height 14
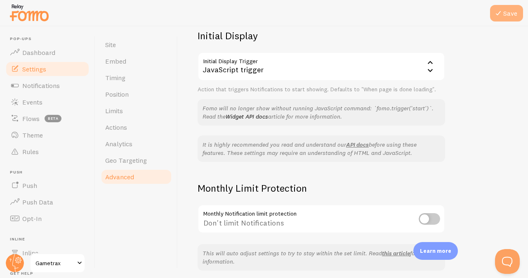
click at [515, 14] on button "Save" at bounding box center [506, 13] width 33 height 17
click at [431, 75] on div "Initial Display Trigger js_start JavaScript trigger When page is done loading W…" at bounding box center [322, 66] width 248 height 29
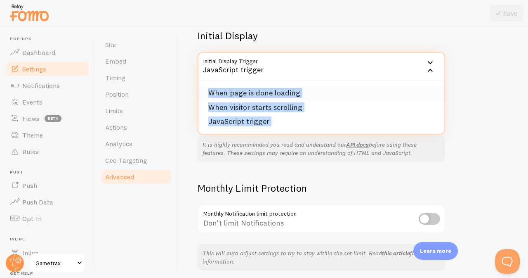
click at [286, 93] on li "When page is done loading" at bounding box center [322, 93] width 246 height 14
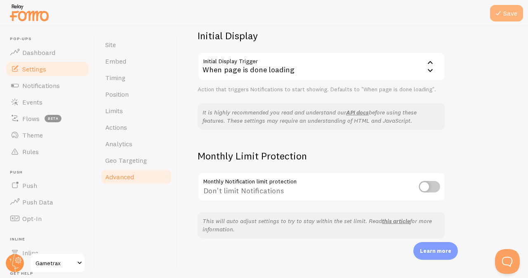
click at [514, 11] on button "Save" at bounding box center [506, 13] width 33 height 17
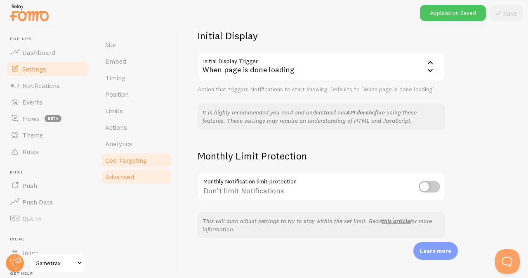
click at [115, 156] on span "Geo Targeting" at bounding box center [126, 160] width 42 height 8
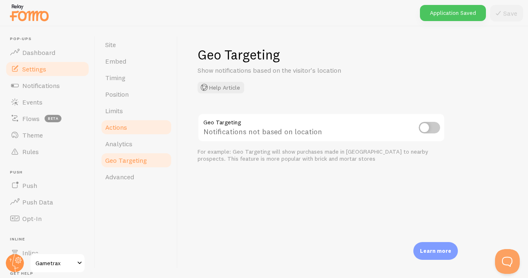
click at [131, 133] on link "Actions" at bounding box center [136, 127] width 72 height 17
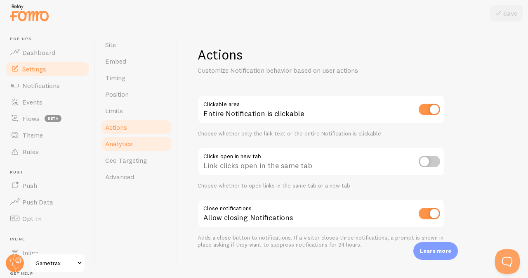
click at [129, 148] on link "Analytics" at bounding box center [136, 143] width 72 height 17
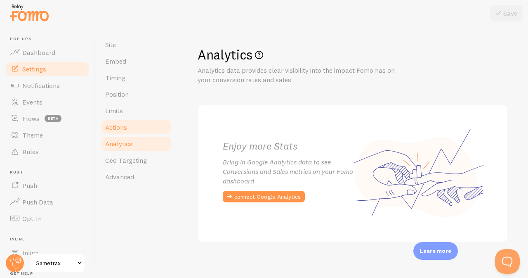
click at [135, 133] on link "Actions" at bounding box center [136, 127] width 72 height 17
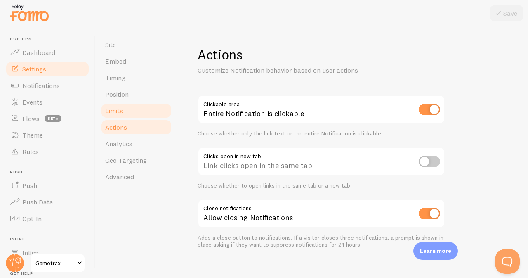
click at [133, 116] on link "Limits" at bounding box center [136, 110] width 72 height 17
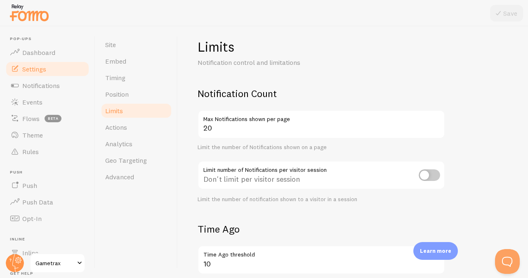
scroll to position [5, 0]
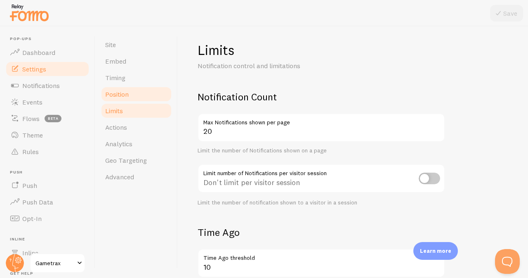
click at [126, 92] on span "Position" at bounding box center [117, 94] width 24 height 8
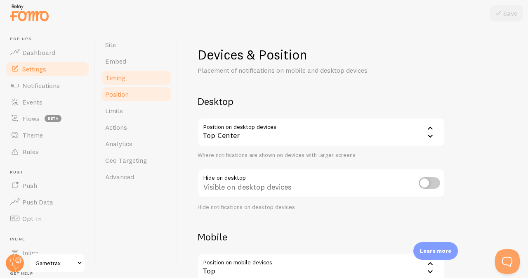
click at [139, 69] on link "Timing" at bounding box center [136, 77] width 72 height 17
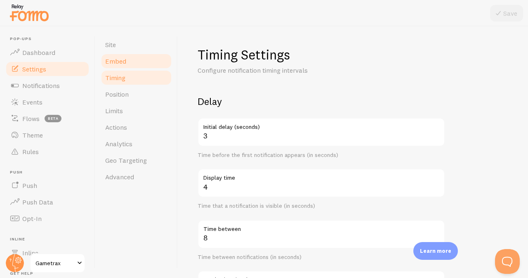
click at [139, 58] on link "Embed" at bounding box center [136, 61] width 72 height 17
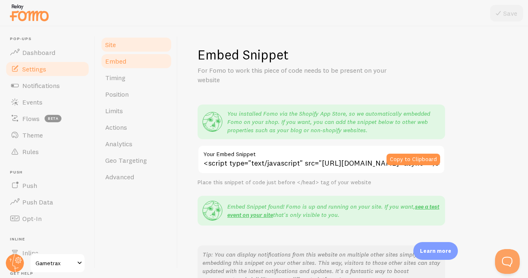
click at [140, 41] on link "Site" at bounding box center [136, 44] width 72 height 17
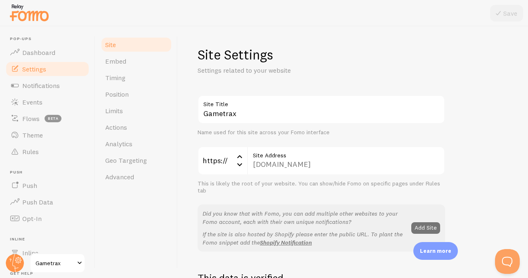
click at [27, 13] on img at bounding box center [29, 12] width 41 height 21
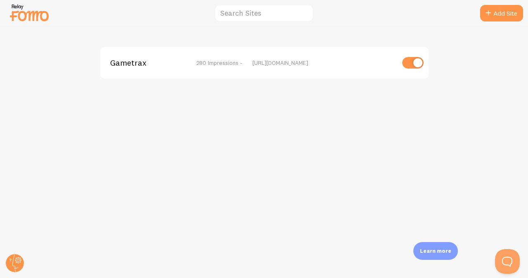
click at [210, 62] on span "280 Impressions -" at bounding box center [220, 62] width 46 height 7
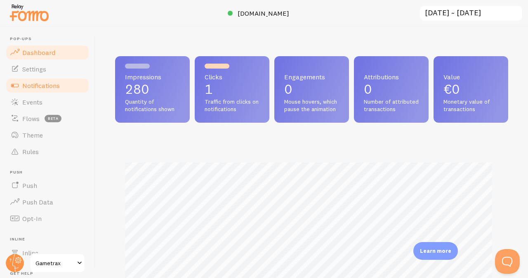
click at [65, 87] on link "Notifications" at bounding box center [47, 85] width 85 height 17
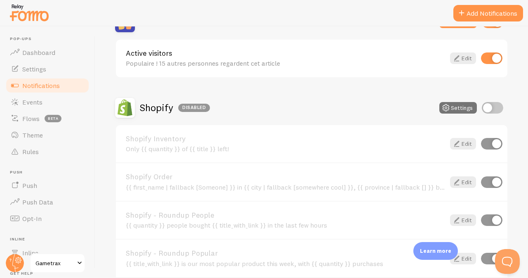
scroll to position [168, 0]
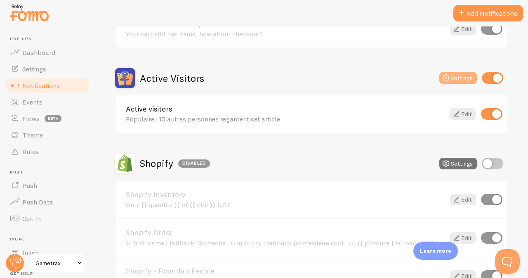
click at [457, 76] on button "Settings" at bounding box center [459, 78] width 38 height 12
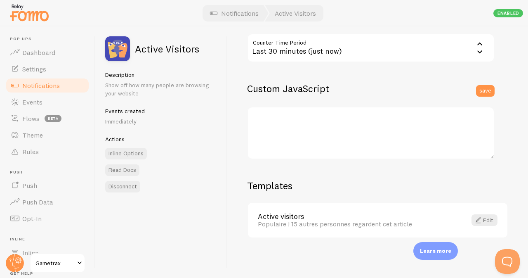
scroll to position [238, 0]
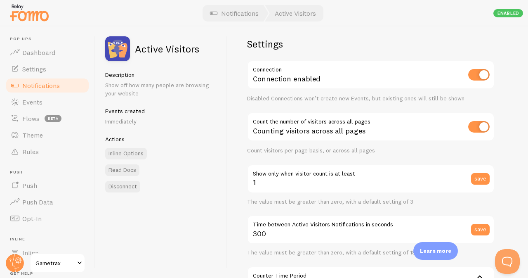
scroll to position [7, 0]
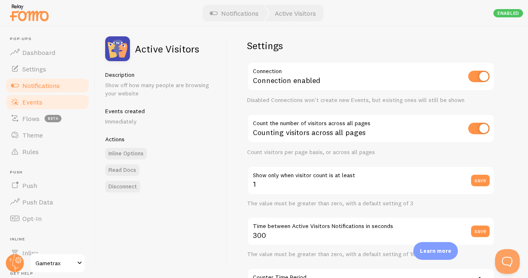
click at [50, 100] on link "Events" at bounding box center [47, 102] width 85 height 17
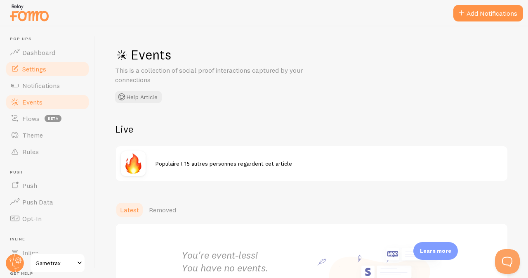
click at [60, 62] on link "Settings" at bounding box center [47, 69] width 85 height 17
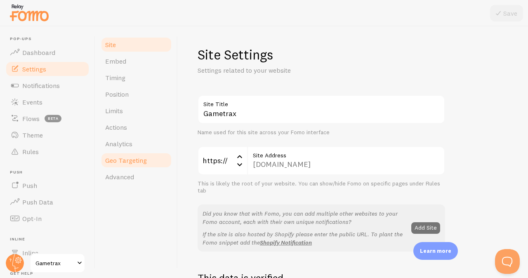
click at [135, 163] on span "Geo Targeting" at bounding box center [126, 160] width 42 height 8
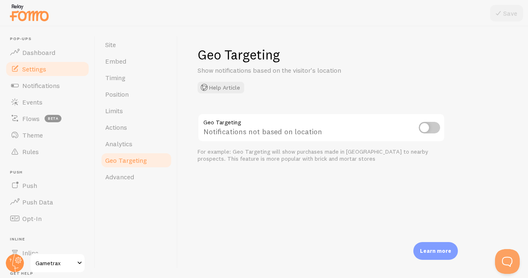
click at [427, 129] on input "checkbox" at bounding box center [429, 128] width 21 height 12
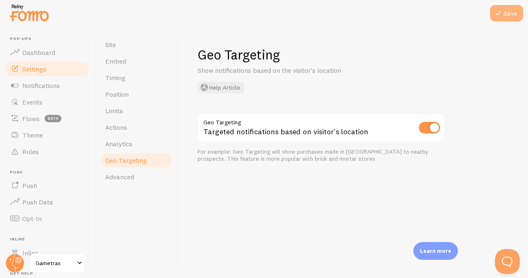
click at [513, 12] on button "Save" at bounding box center [506, 13] width 33 height 17
click at [432, 126] on input "checkbox" at bounding box center [429, 128] width 21 height 12
checkbox input "false"
click at [504, 11] on button "Save" at bounding box center [506, 13] width 33 height 17
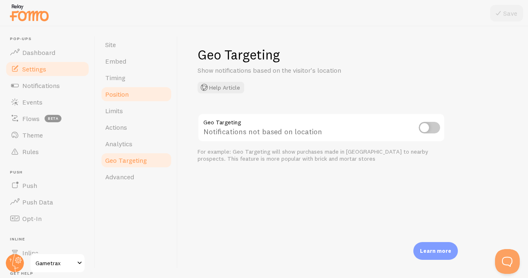
click at [128, 96] on span "Position" at bounding box center [117, 94] width 24 height 8
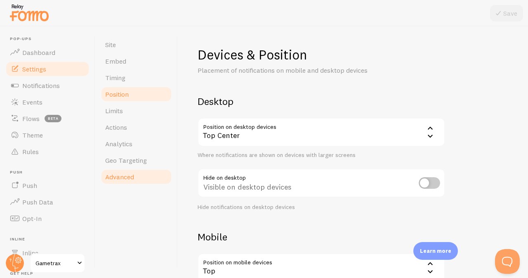
click at [120, 177] on span "Advanced" at bounding box center [119, 177] width 29 height 8
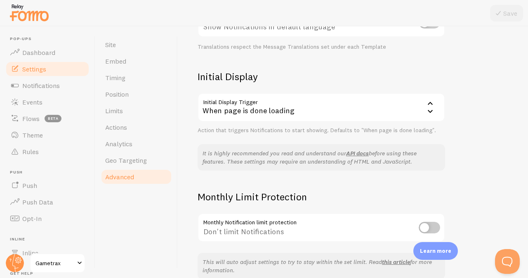
scroll to position [201, 0]
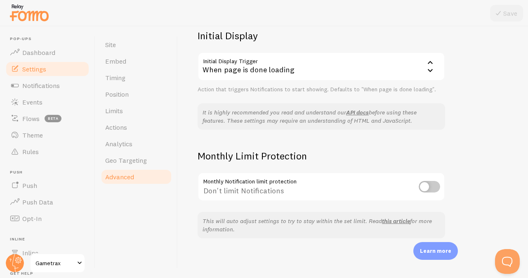
click at [391, 67] on div "When page is done loading" at bounding box center [322, 66] width 248 height 29
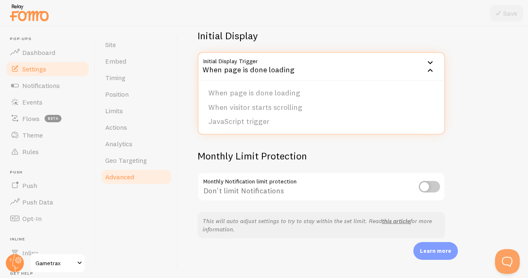
click at [475, 90] on div "Advanced Advanced options Language & Translations Help Article Language fr Fren…" at bounding box center [353, 151] width 351 height 251
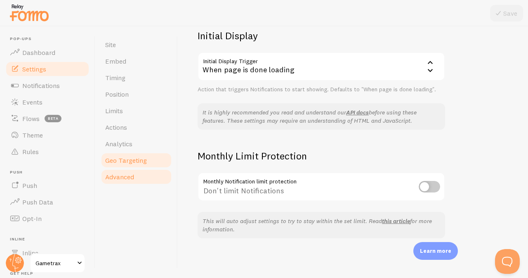
click at [142, 160] on span "Geo Targeting" at bounding box center [126, 160] width 42 height 8
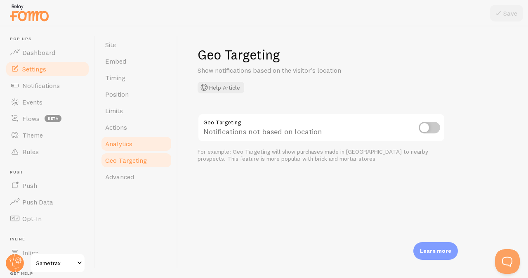
click at [138, 143] on link "Analytics" at bounding box center [136, 143] width 72 height 17
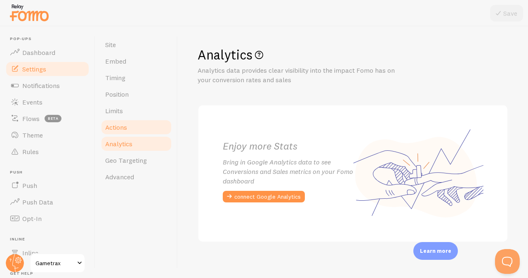
click at [135, 119] on link "Actions" at bounding box center [136, 127] width 72 height 17
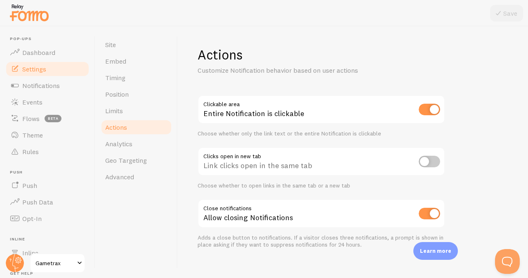
scroll to position [10, 0]
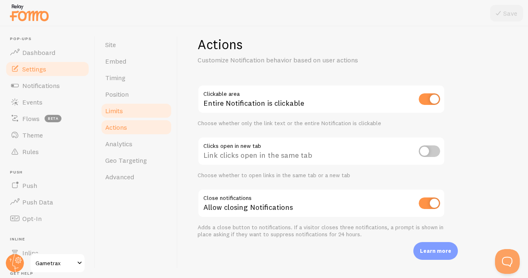
click at [124, 107] on link "Limits" at bounding box center [136, 110] width 72 height 17
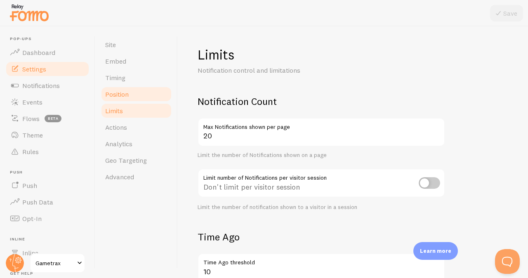
click at [126, 92] on span "Position" at bounding box center [117, 94] width 24 height 8
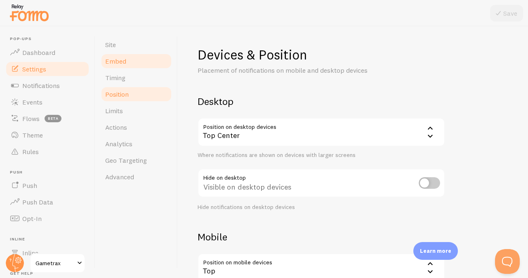
click at [124, 55] on link "Embed" at bounding box center [136, 61] width 72 height 17
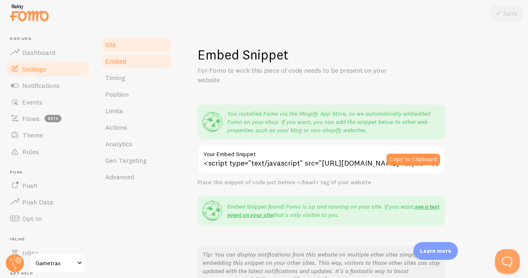
click at [128, 41] on link "Site" at bounding box center [136, 44] width 72 height 17
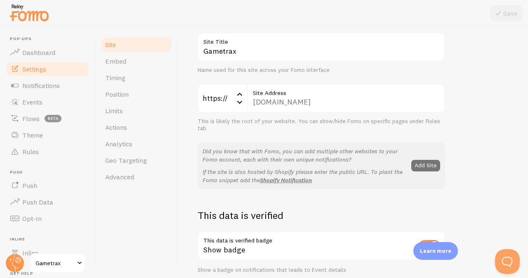
scroll to position [45, 0]
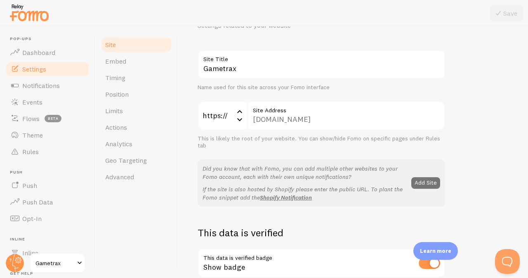
click at [376, 122] on div "gametrax-gametrax.myshopify.com Site Address" at bounding box center [346, 115] width 198 height 29
click at [276, 113] on label "Site Address" at bounding box center [346, 108] width 198 height 14
click at [435, 185] on button "Add Site" at bounding box center [426, 183] width 29 height 12
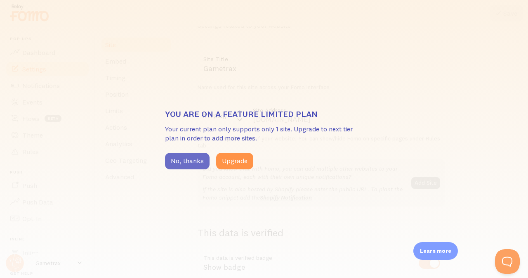
click at [189, 160] on button "No, thanks" at bounding box center [187, 161] width 45 height 17
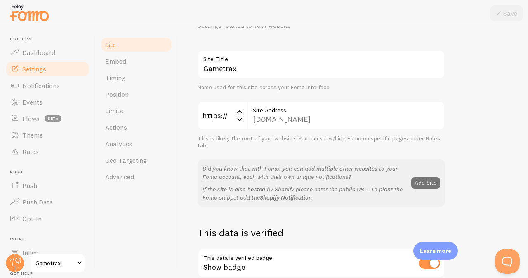
scroll to position [0, 0]
